Goal: Information Seeking & Learning: Learn about a topic

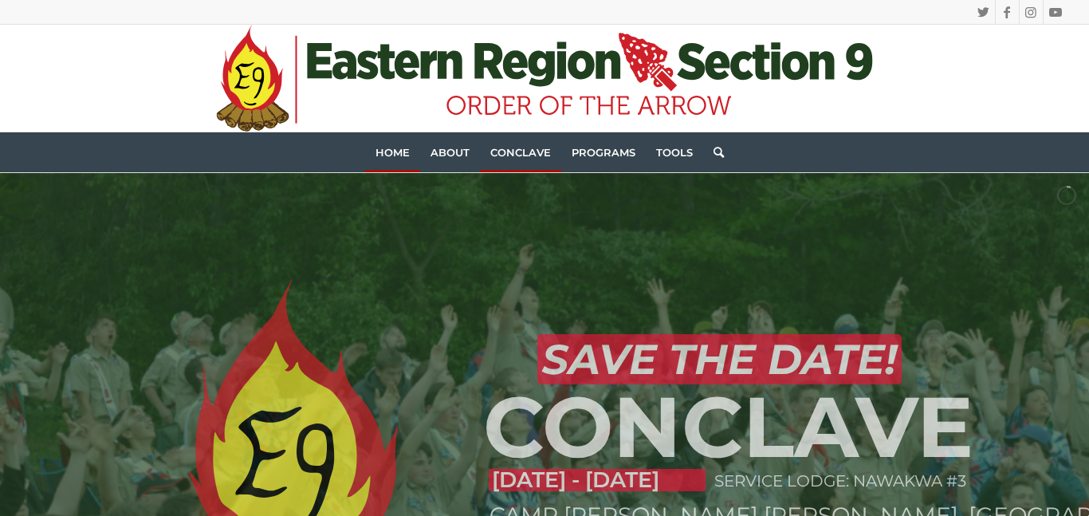
click at [520, 140] on link "Conclave" at bounding box center [520, 152] width 81 height 40
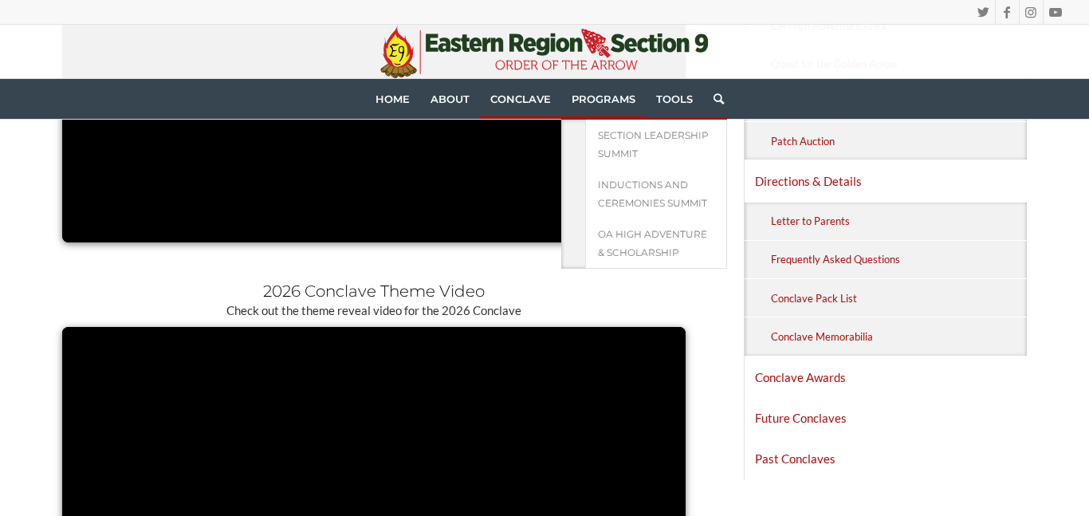
scroll to position [1021, 0]
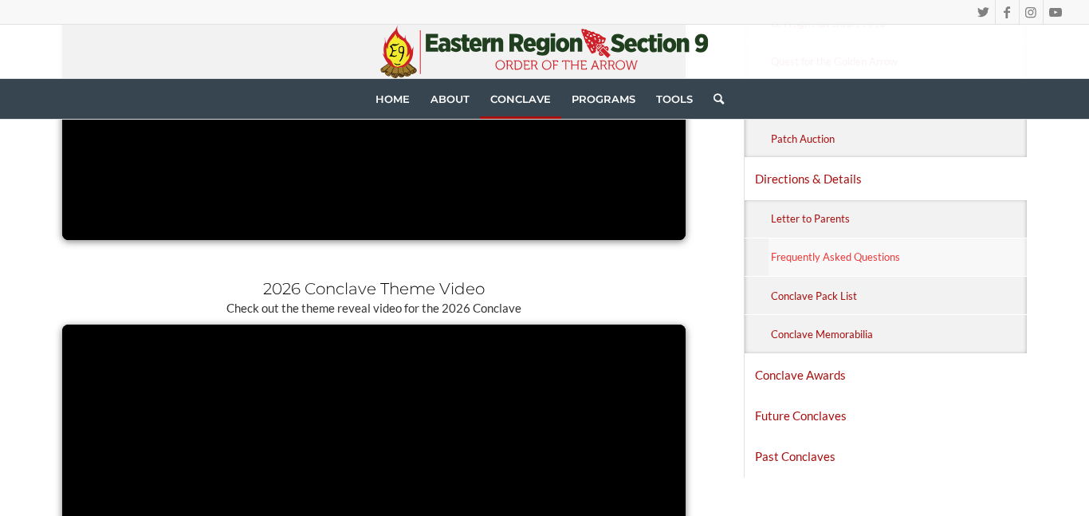
click at [813, 262] on link "Frequently Asked Questions" at bounding box center [898, 256] width 258 height 37
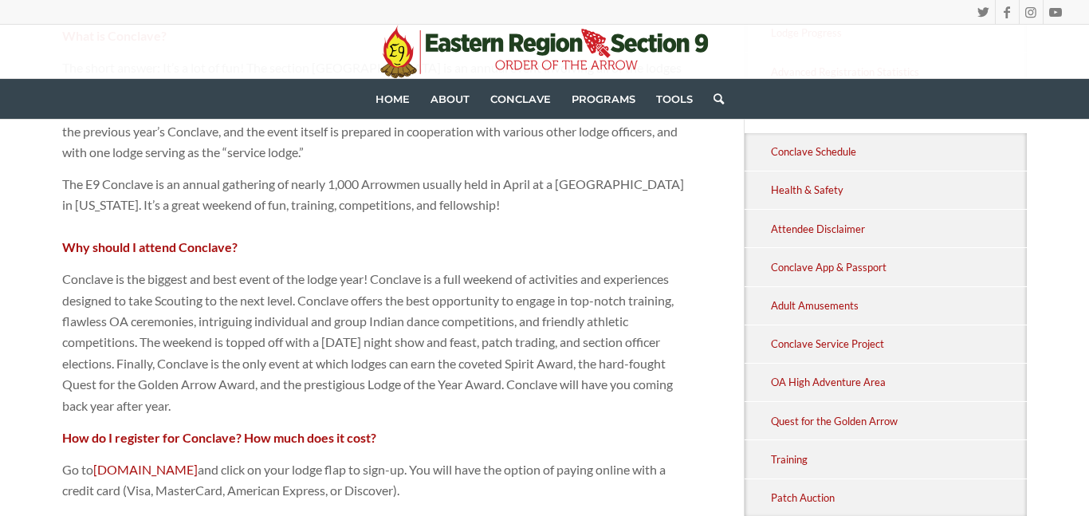
scroll to position [476, 0]
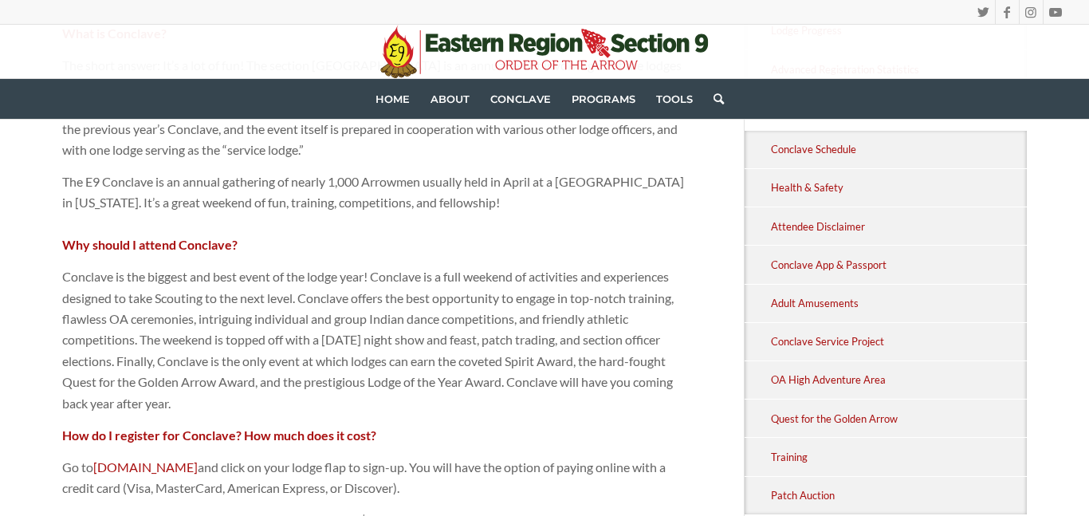
drag, startPoint x: 372, startPoint y: 269, endPoint x: 346, endPoint y: 393, distance: 127.0
click at [346, 393] on p "Conclave is the biggest and best event of the lodge year! Conclave is a full we…" at bounding box center [373, 340] width 623 height 148
copy p "Conclave is a full weekend of activities and experiences designed to take Scout…"
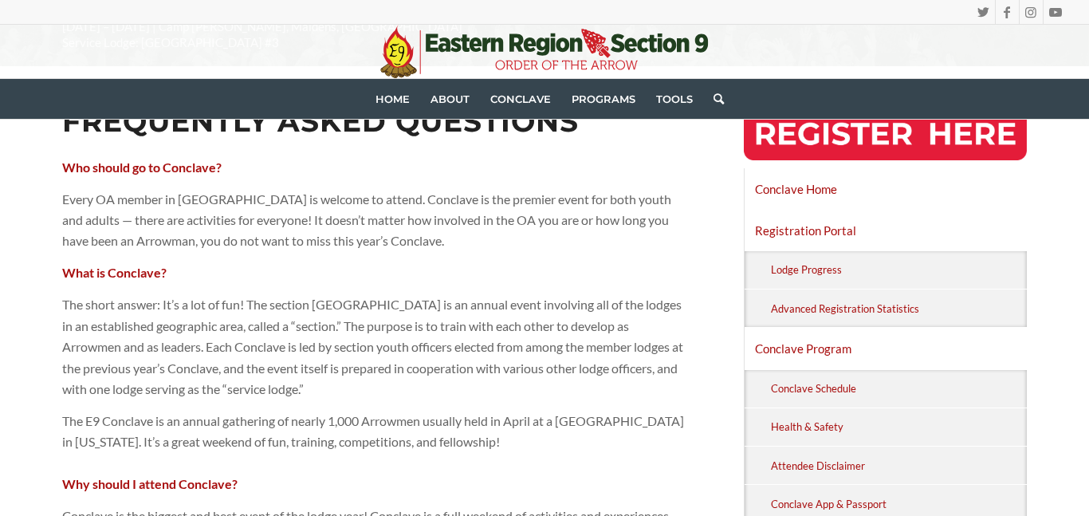
scroll to position [238, 0]
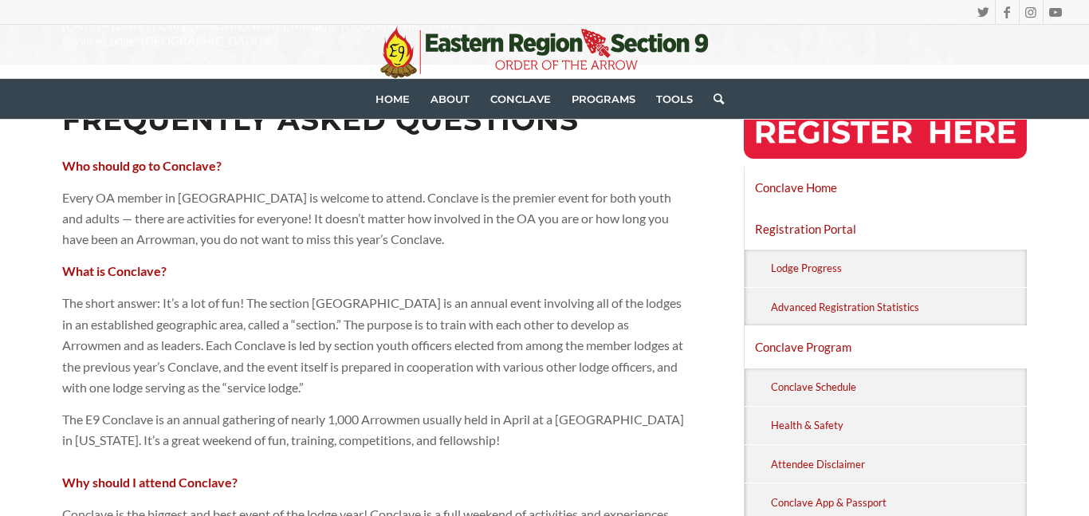
drag, startPoint x: 529, startPoint y: 436, endPoint x: 32, endPoint y: 309, distance: 513.4
copy div "The short answer: It’s a lot of fun! The section Conclave is an annual event in…"
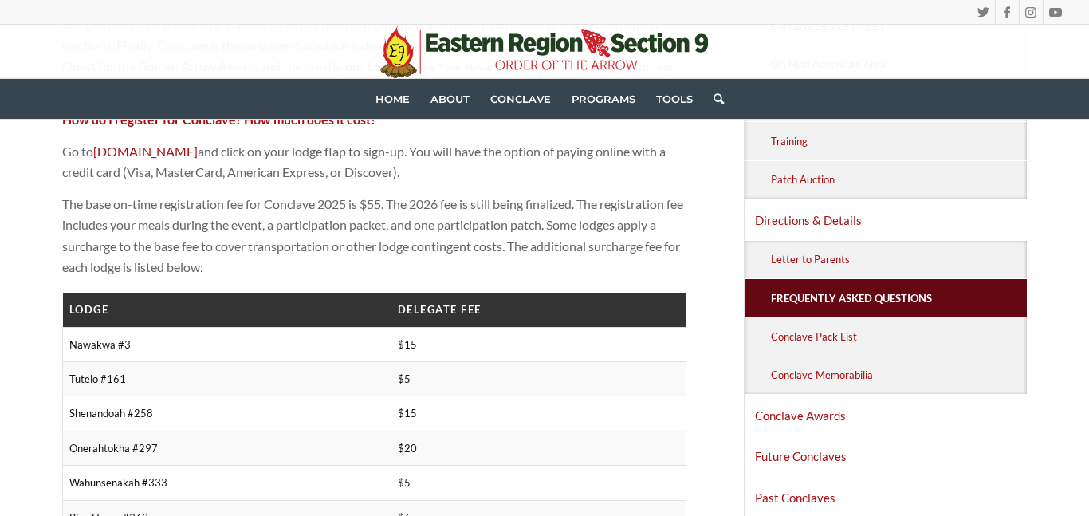
scroll to position [794, 0]
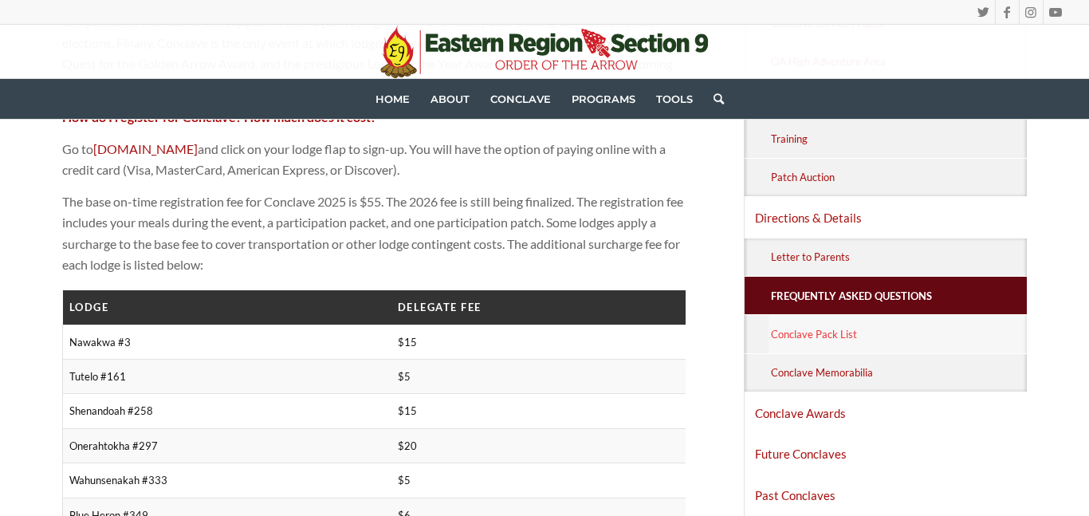
click at [824, 328] on link "Conclave Pack List" at bounding box center [898, 333] width 258 height 37
click at [795, 261] on link "Letter to Parents" at bounding box center [898, 256] width 258 height 37
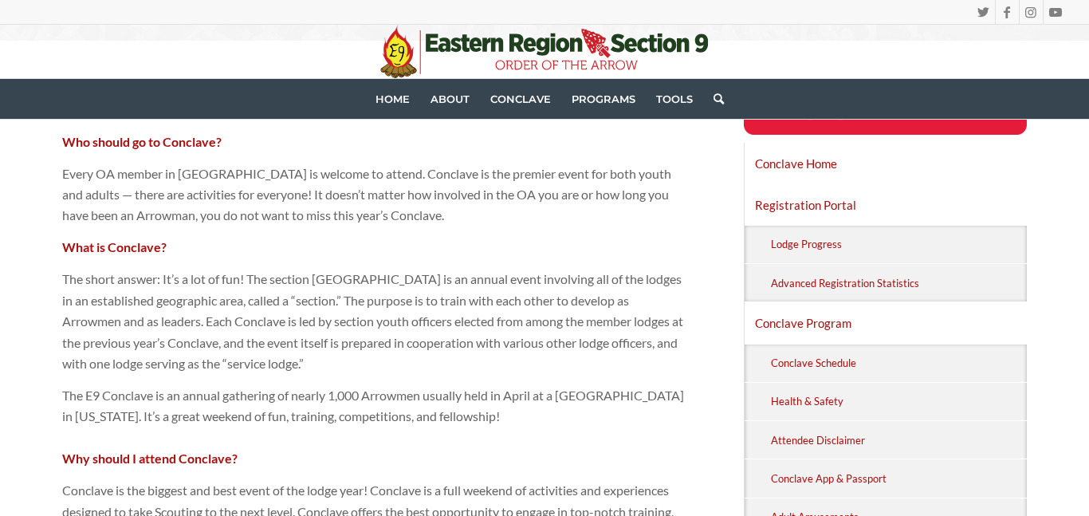
scroll to position [260, 0]
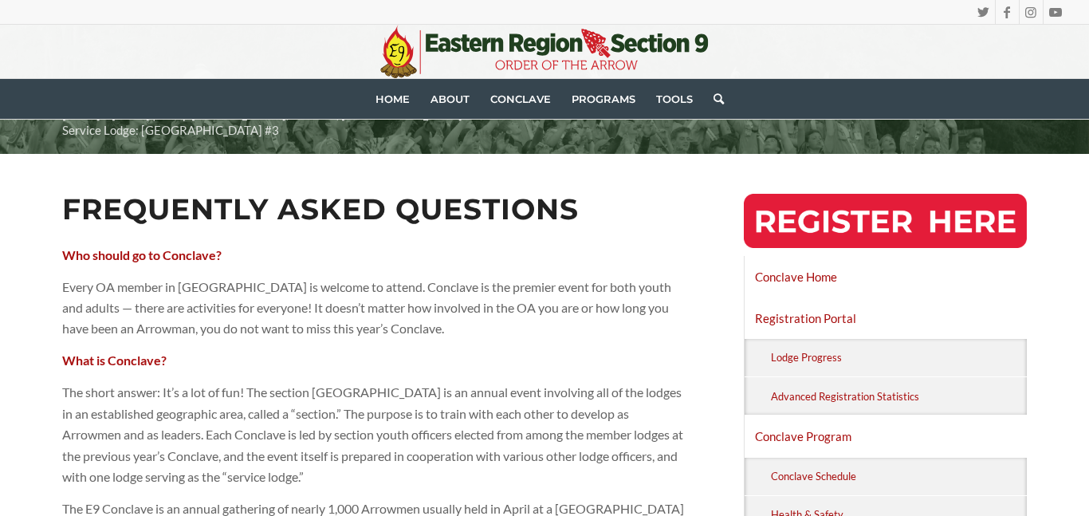
scroll to position [140, 0]
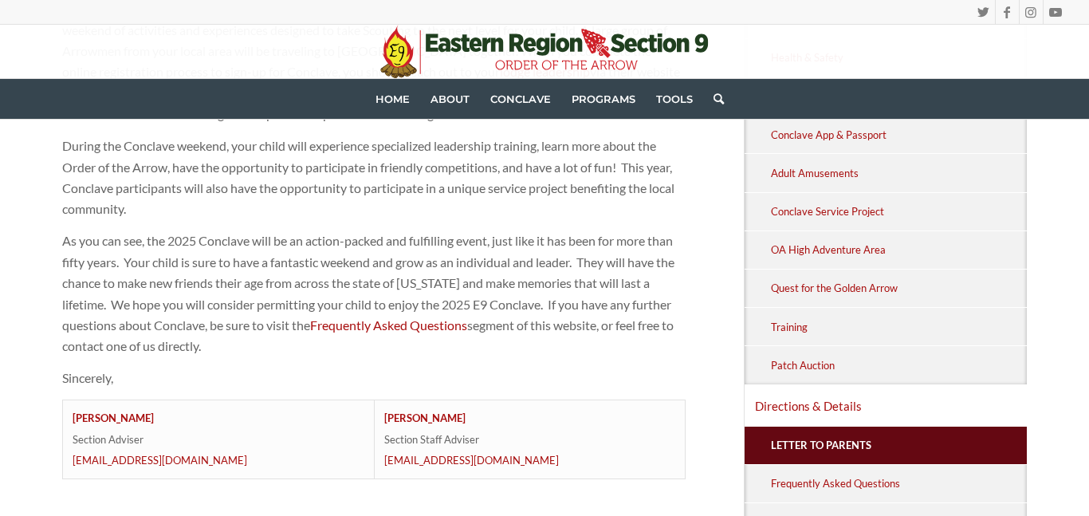
scroll to position [645, 0]
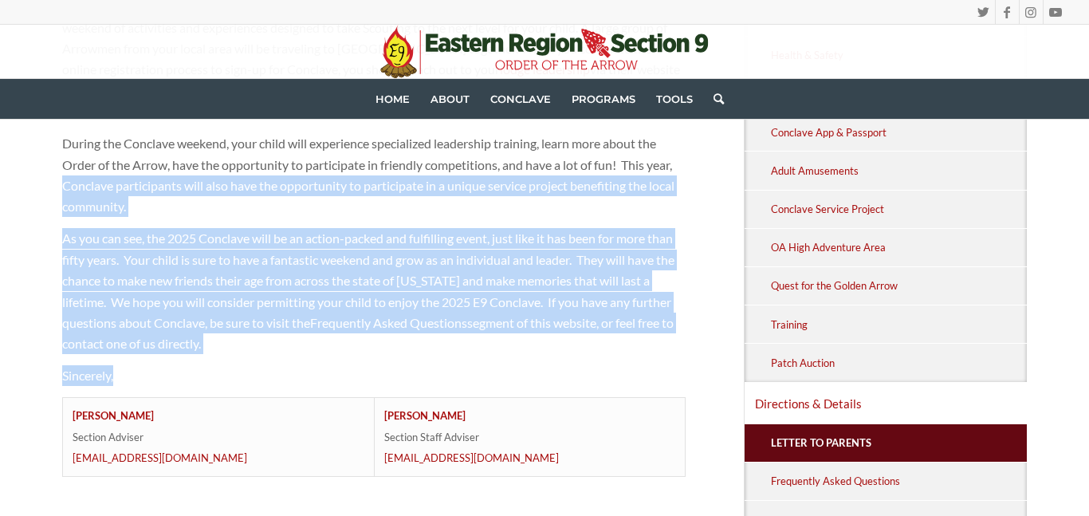
drag, startPoint x: 174, startPoint y: 356, endPoint x: 62, endPoint y: 164, distance: 221.5
click at [62, 164] on div "Congratulations on your child’s membership in the Order of the Arrow (OA). Thei…" at bounding box center [373, 130] width 623 height 691
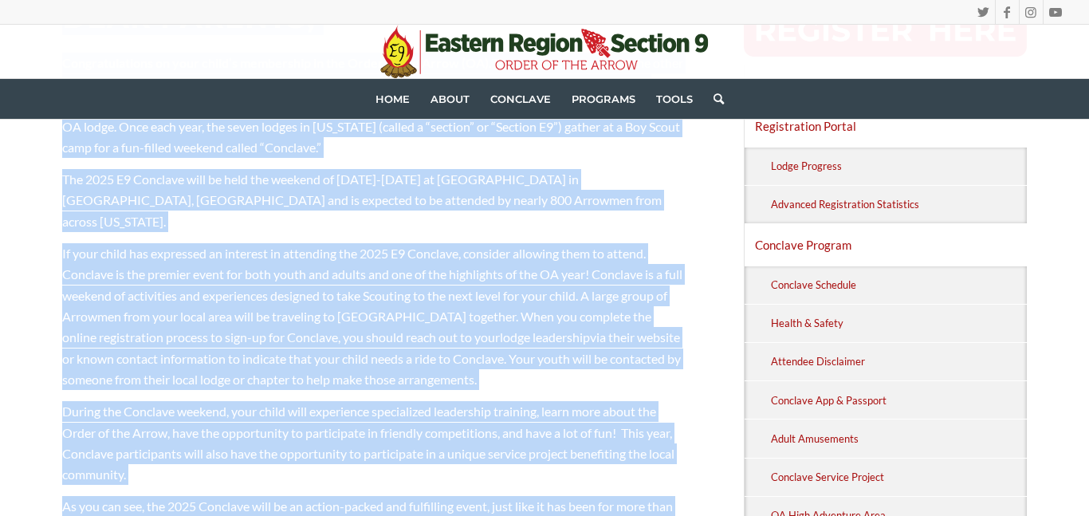
scroll to position [188, 0]
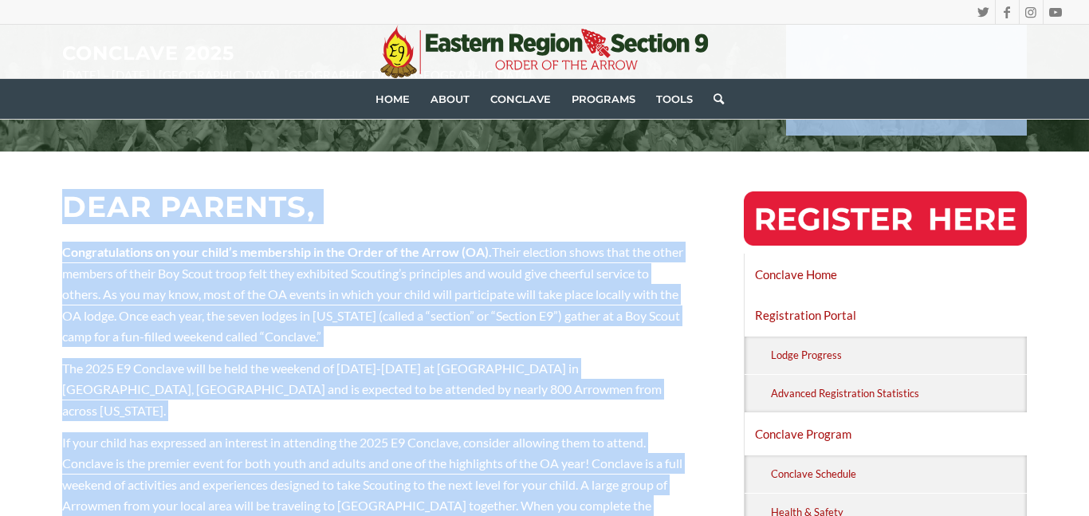
copy div "Dear Parents, Congratulations on your child’s membership in the Order of the Ar…"
